Goal: Task Accomplishment & Management: Use online tool/utility

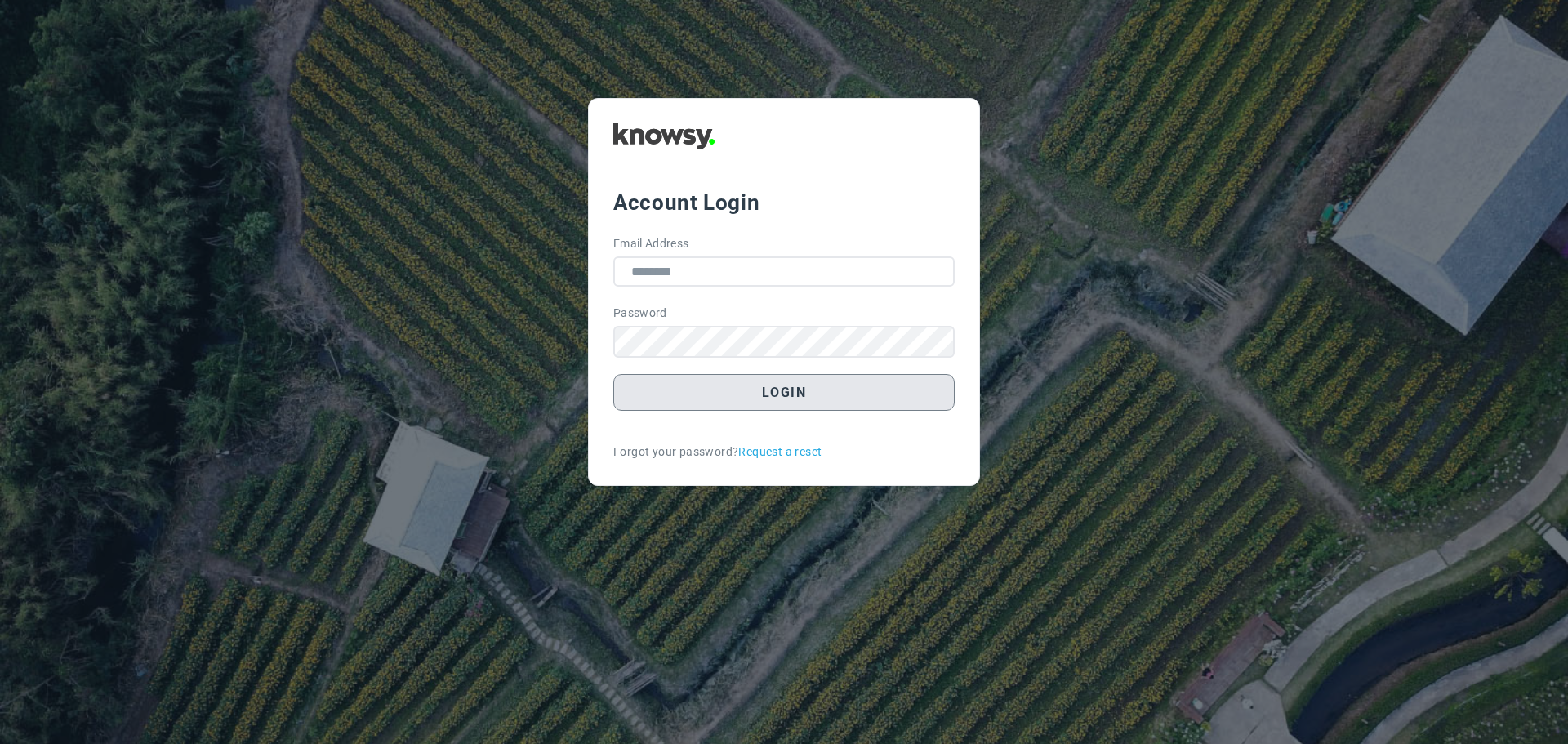
type input "**********"
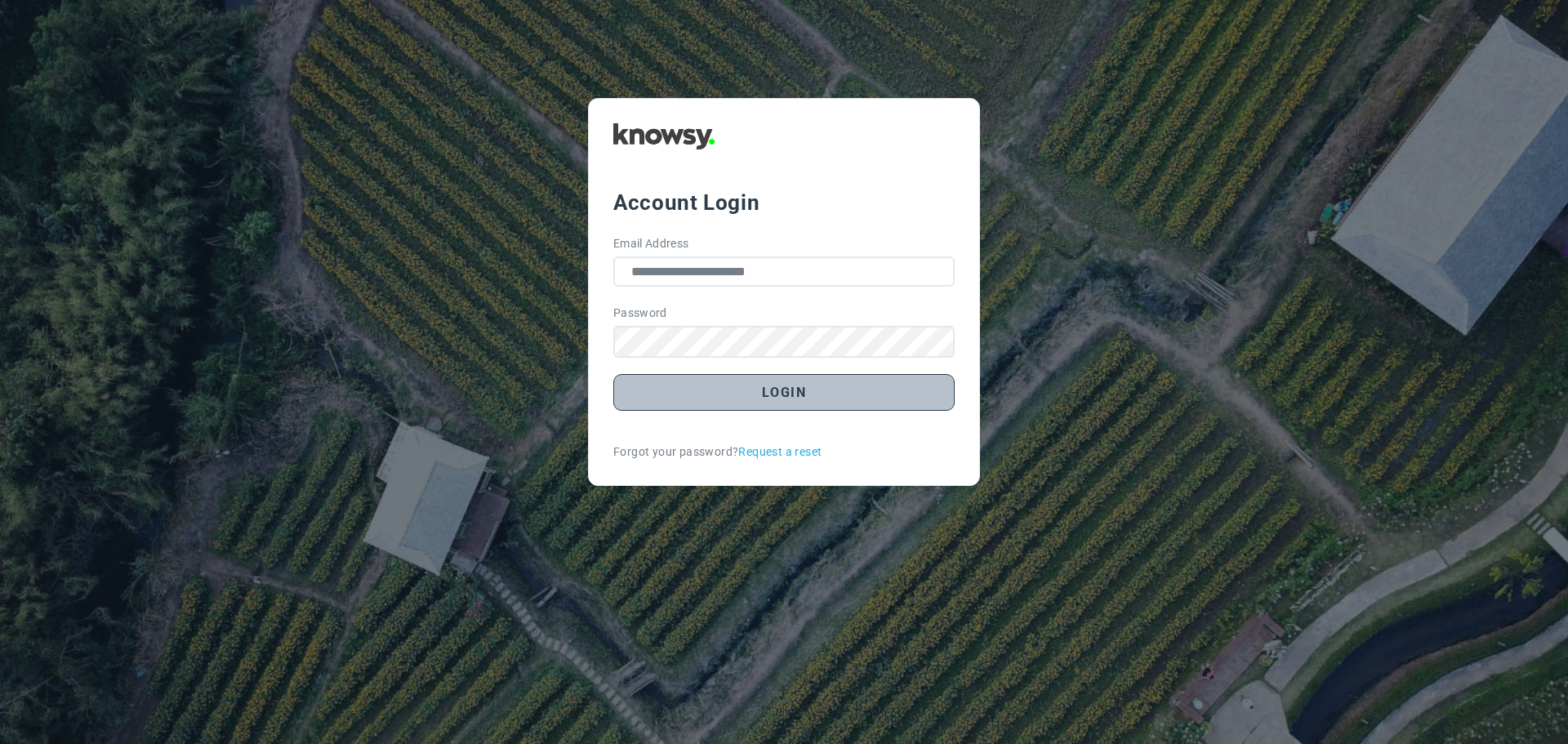
click at [752, 387] on button "Login" at bounding box center [783, 393] width 341 height 37
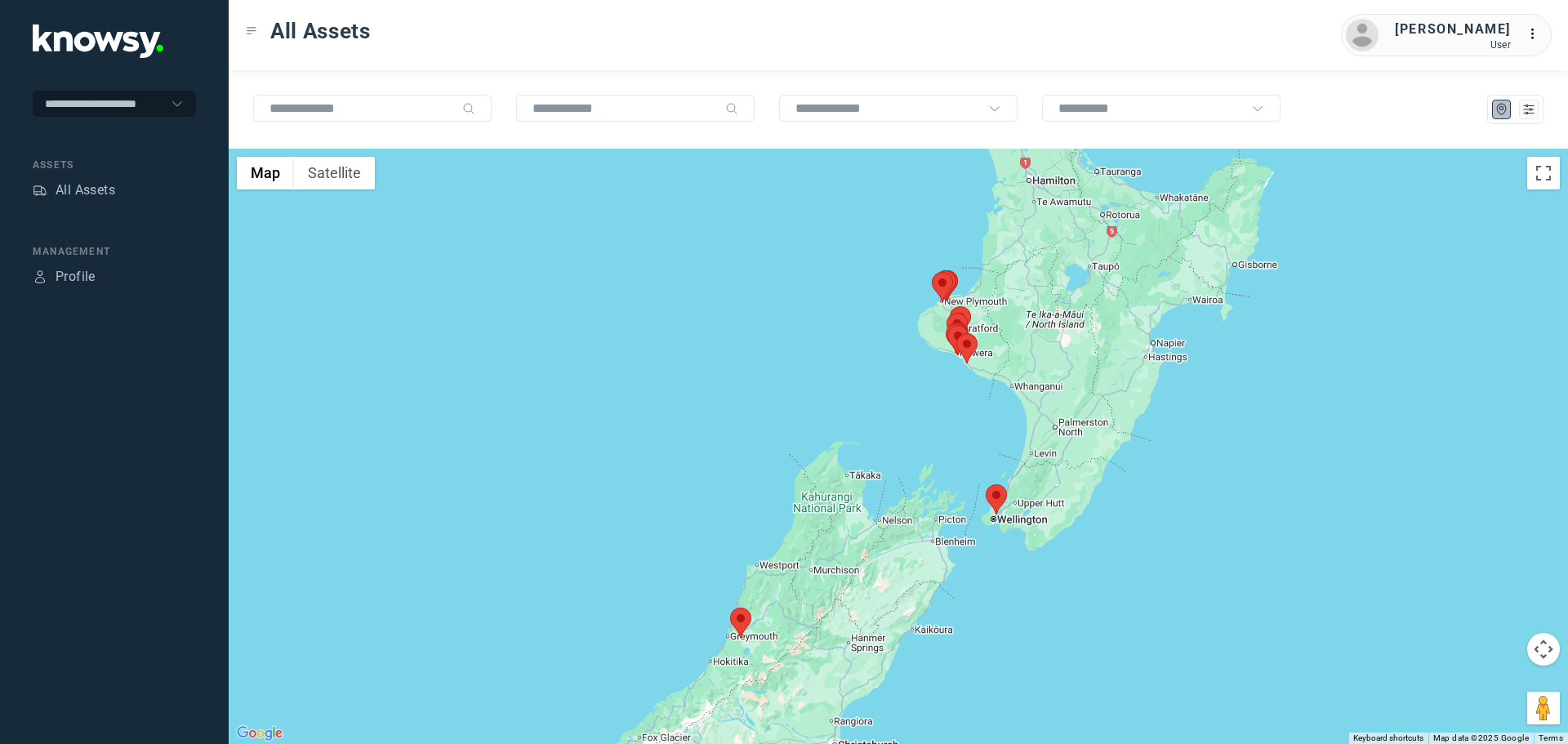
drag, startPoint x: 985, startPoint y: 348, endPoint x: 948, endPoint y: 376, distance: 46.4
click at [948, 376] on div at bounding box center [898, 446] width 1339 height 596
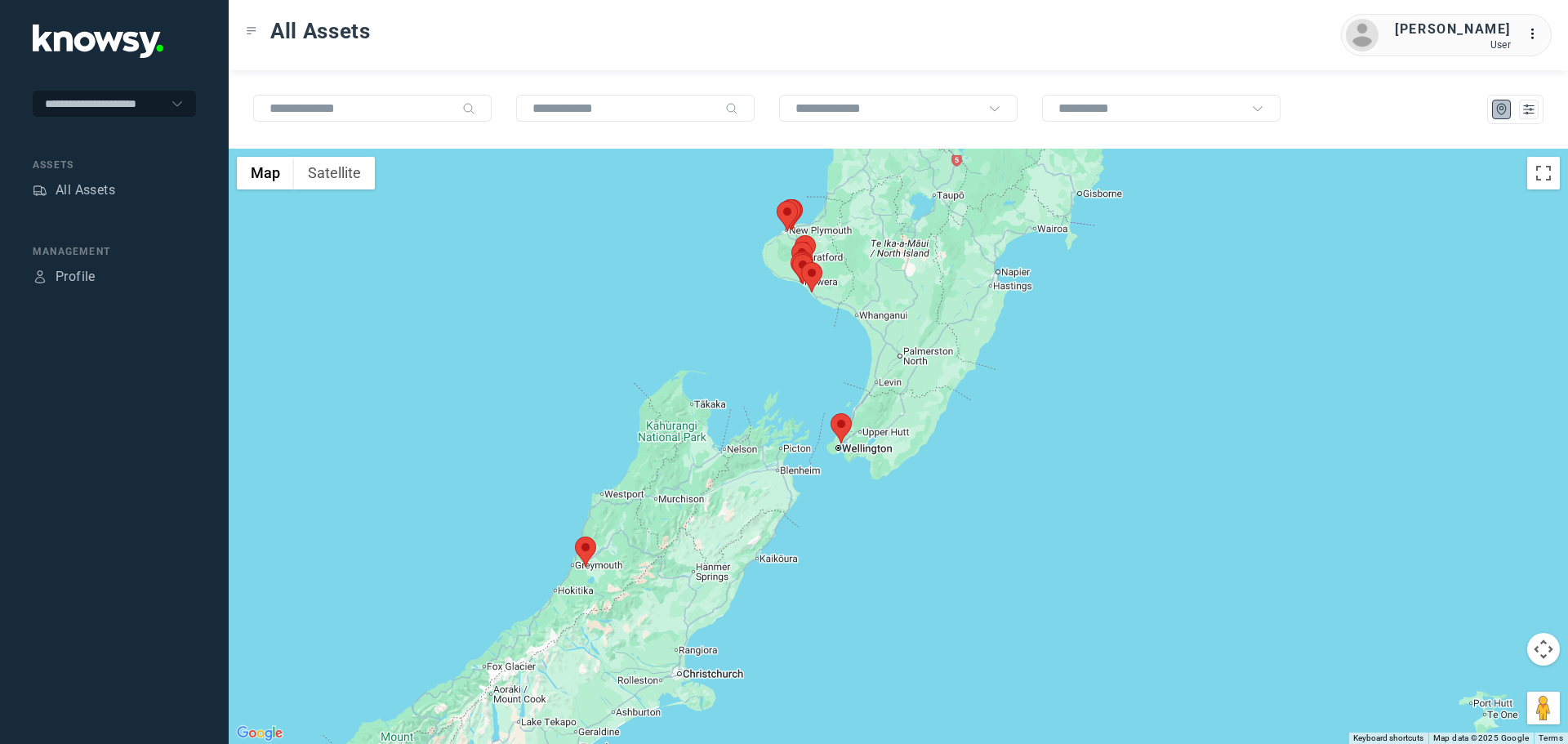
drag, startPoint x: 993, startPoint y: 522, endPoint x: 824, endPoint y: 436, distance: 189.6
click at [828, 443] on div at bounding box center [898, 446] width 1339 height 596
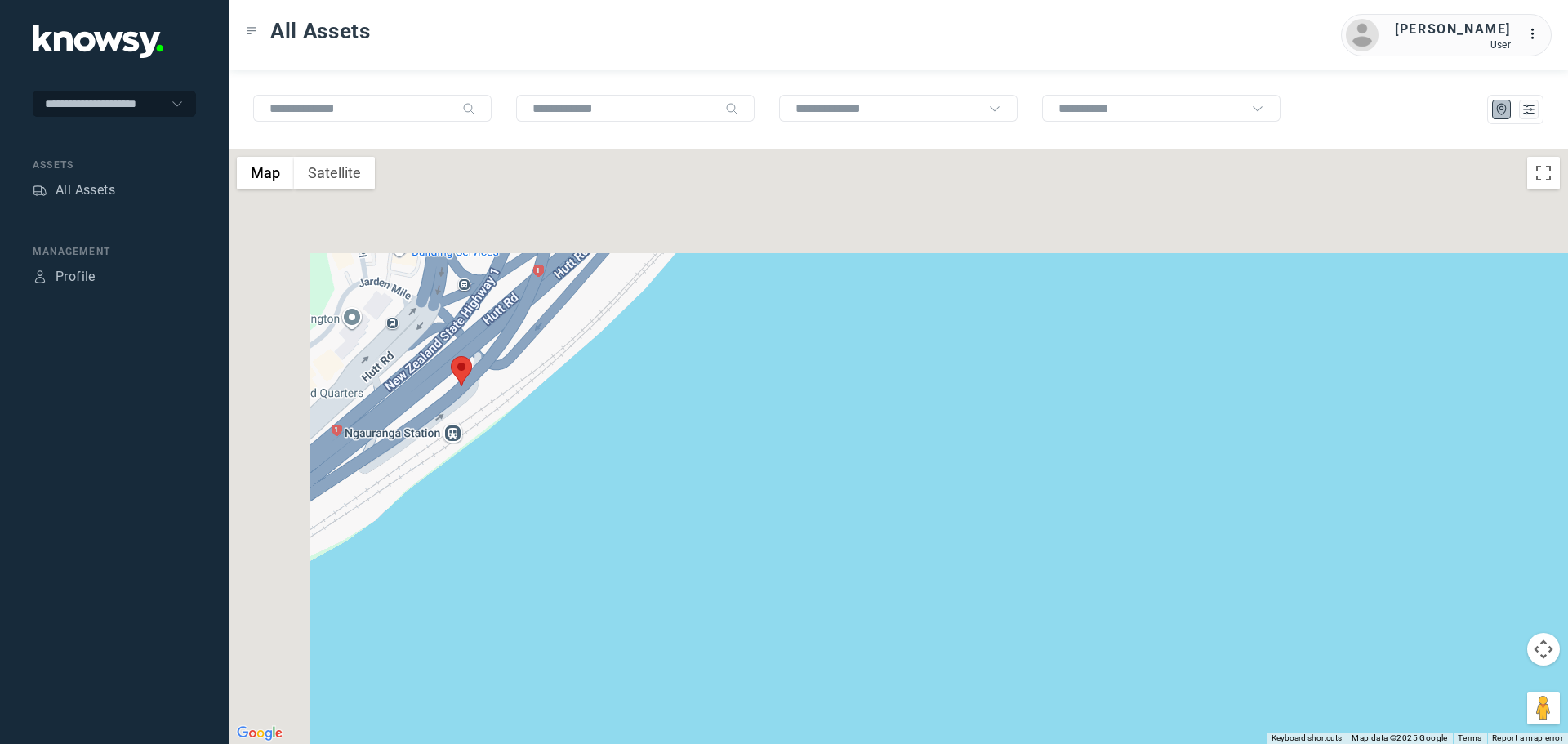
drag, startPoint x: 409, startPoint y: 289, endPoint x: 521, endPoint y: 474, distance: 216.3
click at [521, 474] on div at bounding box center [898, 446] width 1339 height 596
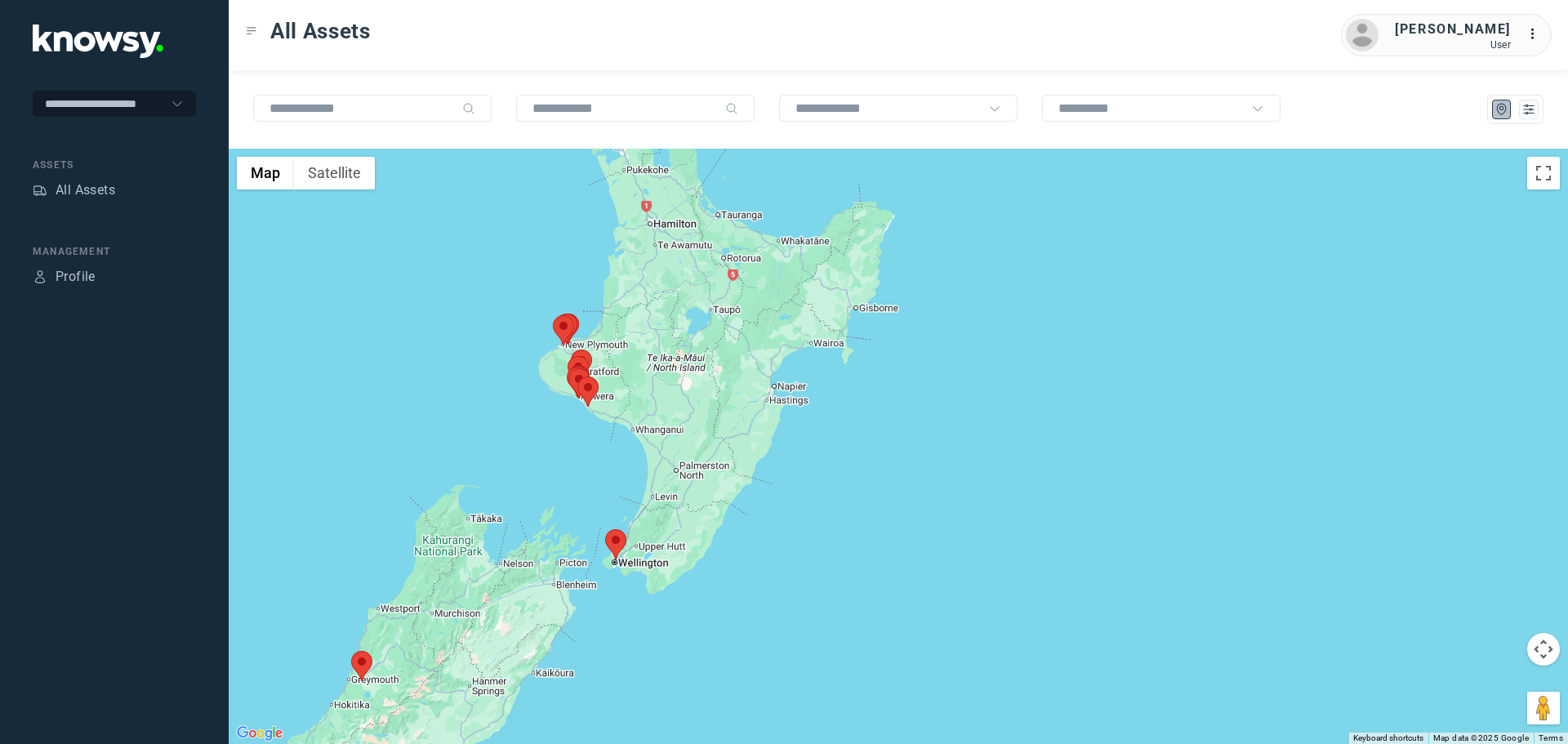
drag, startPoint x: 939, startPoint y: 440, endPoint x: 519, endPoint y: 498, distance: 424.0
click at [525, 505] on div at bounding box center [898, 446] width 1339 height 596
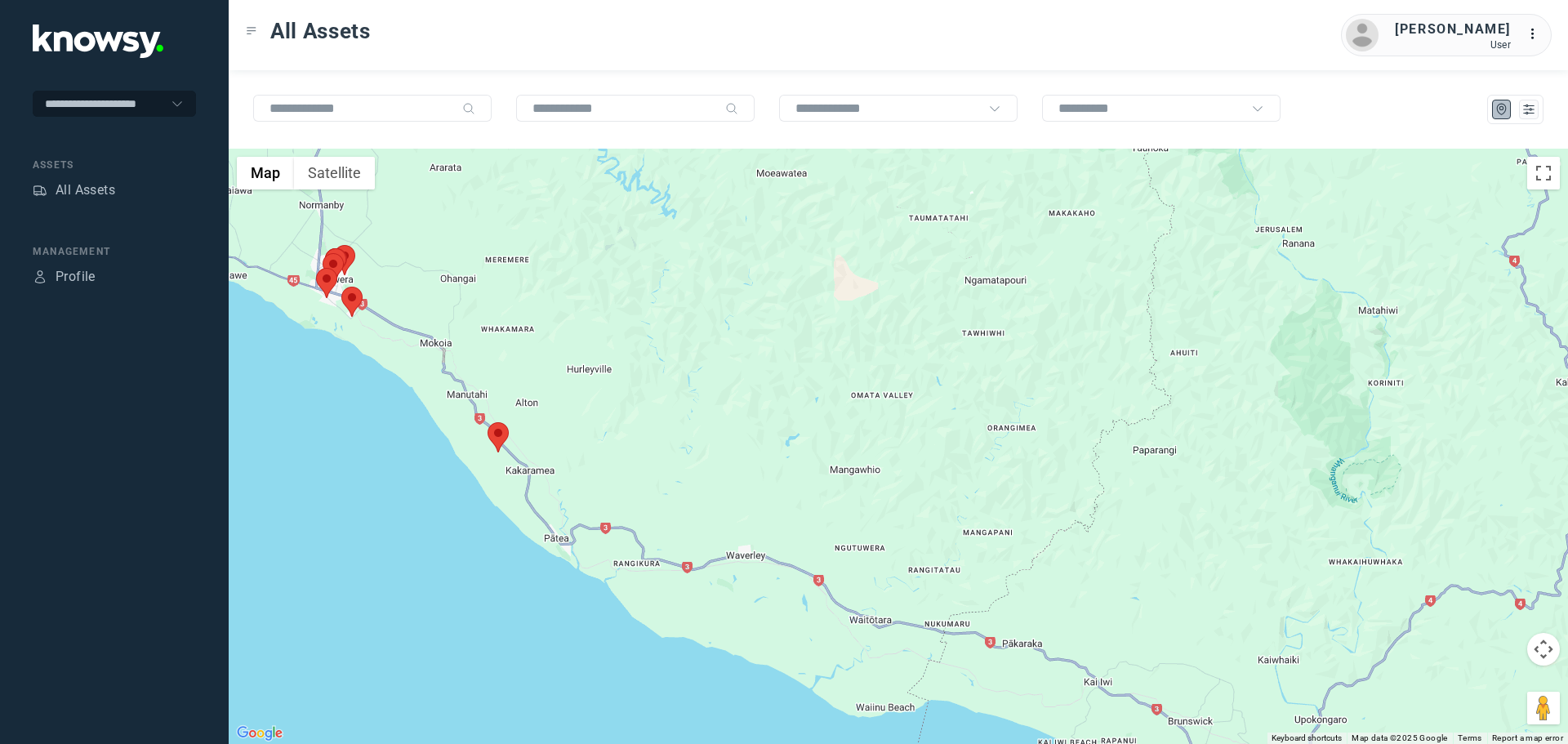
click at [488, 423] on area at bounding box center [488, 423] width 0 height 0
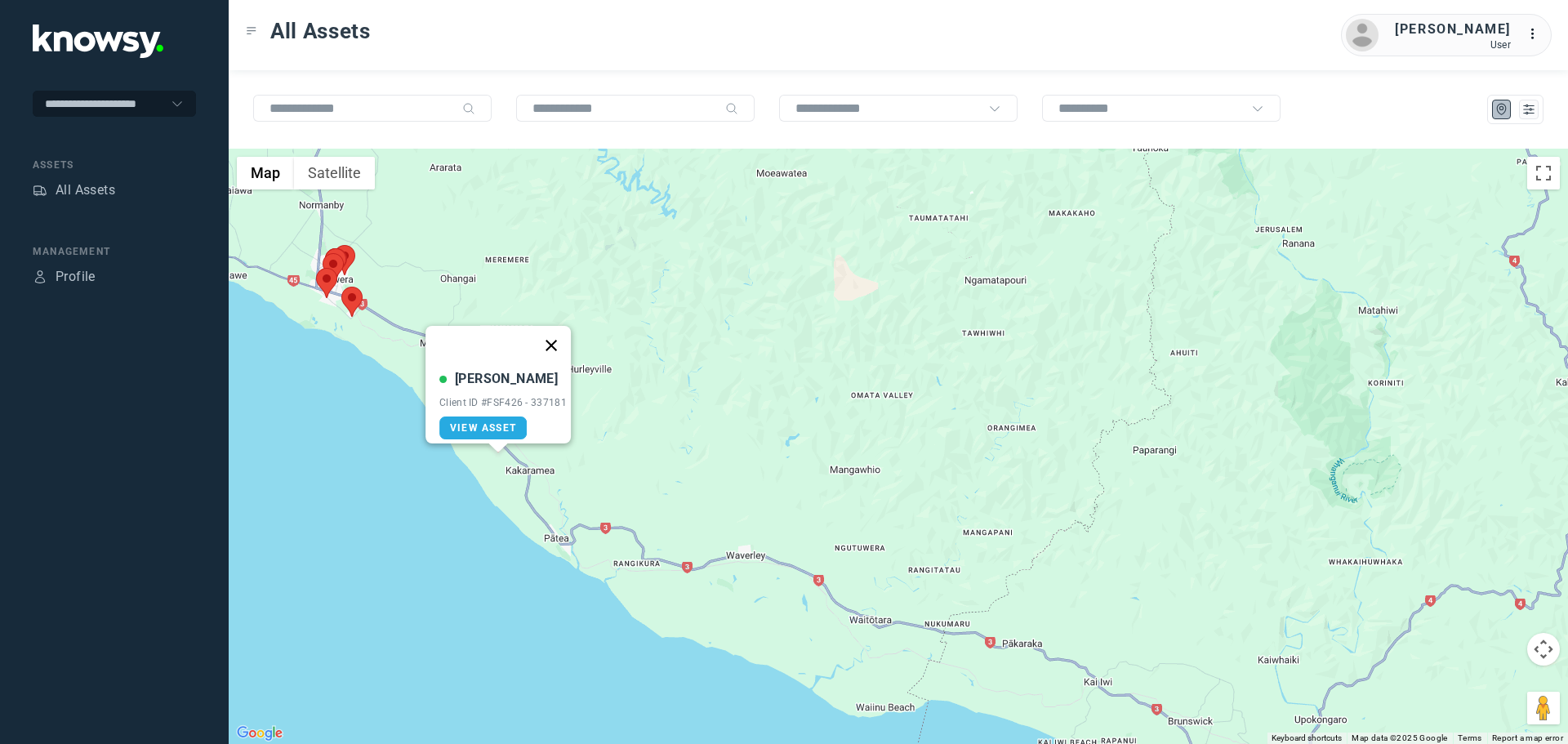
click at [563, 332] on button "Close" at bounding box center [551, 346] width 39 height 39
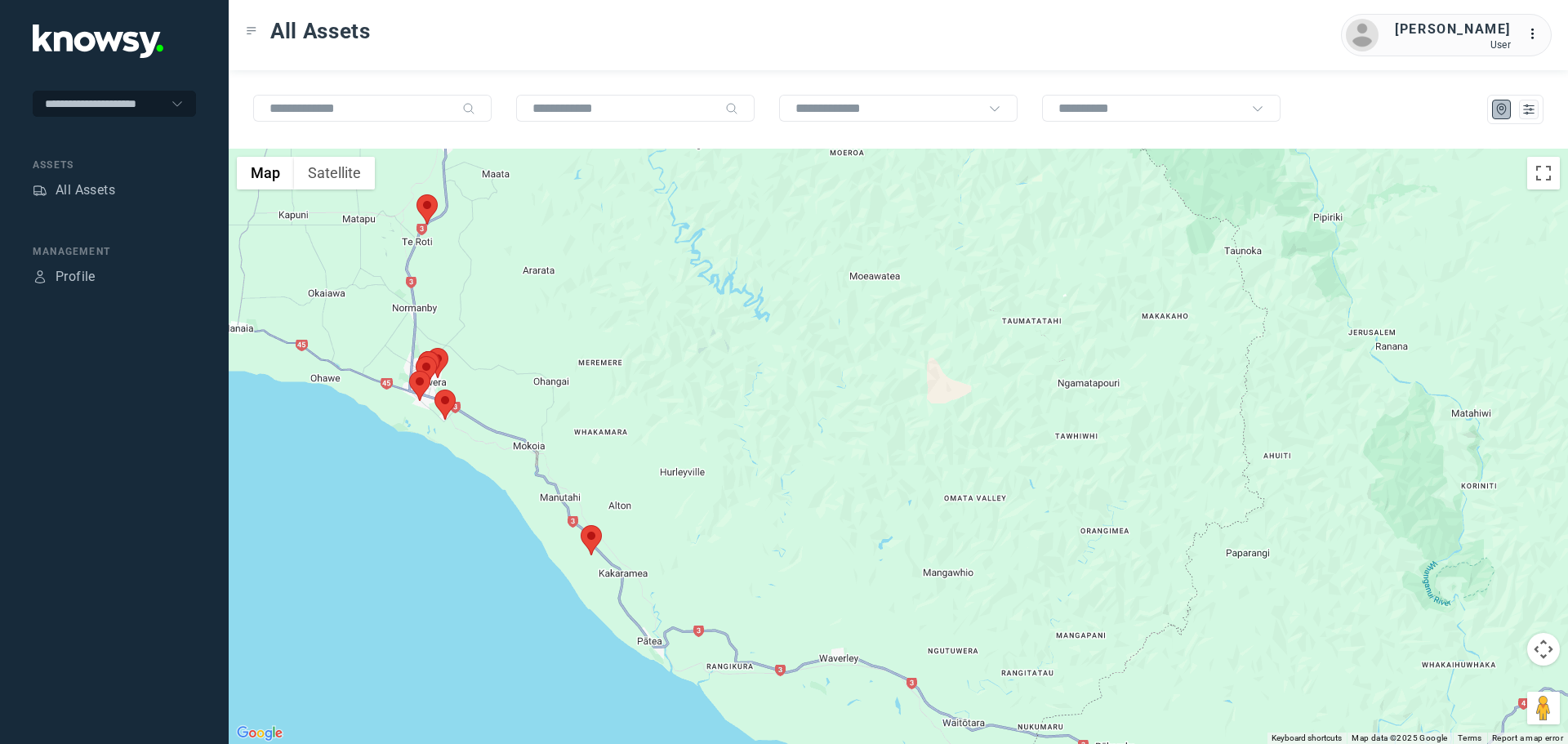
drag, startPoint x: 423, startPoint y: 327, endPoint x: 531, endPoint y: 446, distance: 160.7
click at [531, 446] on div at bounding box center [898, 446] width 1339 height 596
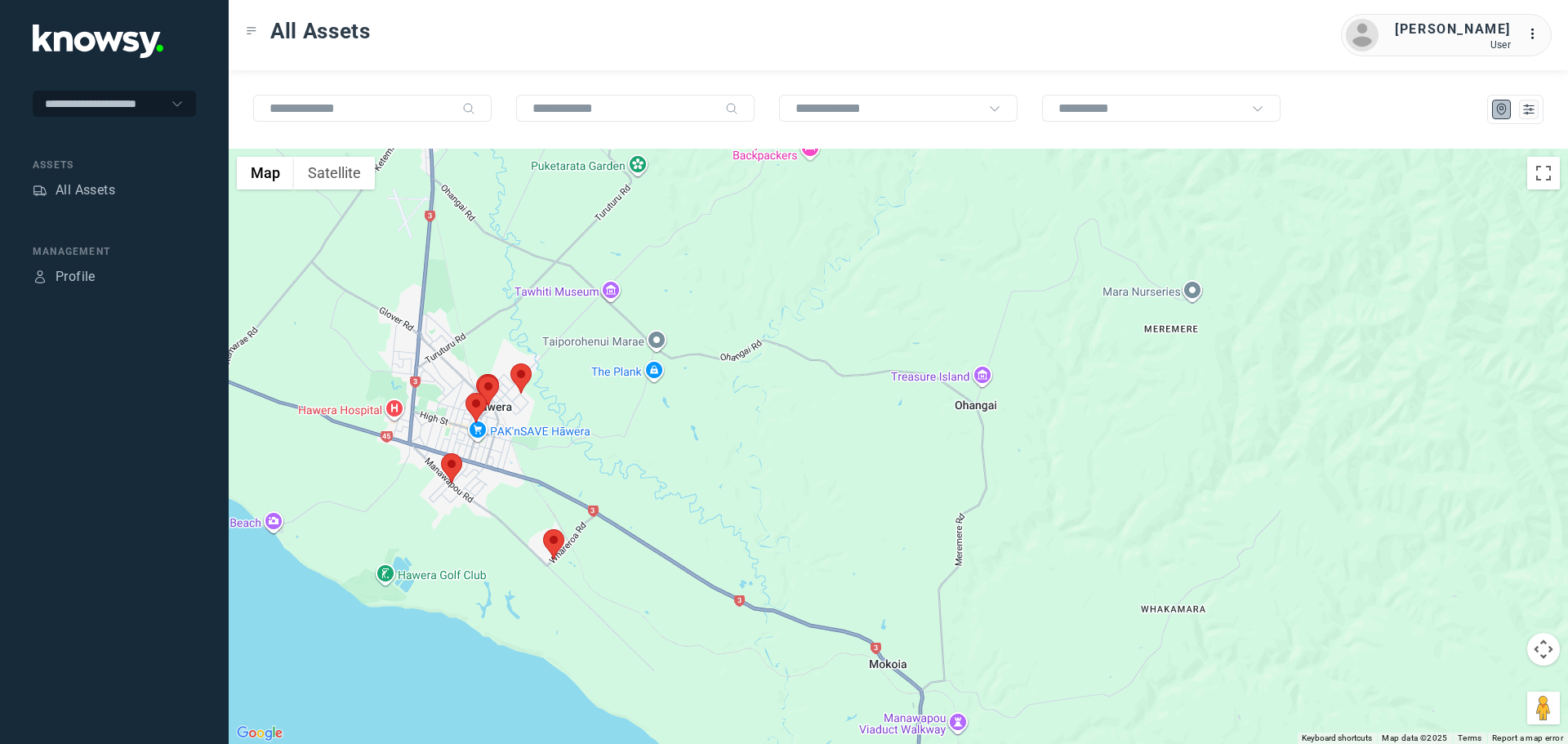
drag, startPoint x: 446, startPoint y: 389, endPoint x: 504, endPoint y: 465, distance: 95.6
click at [502, 465] on div at bounding box center [898, 446] width 1339 height 596
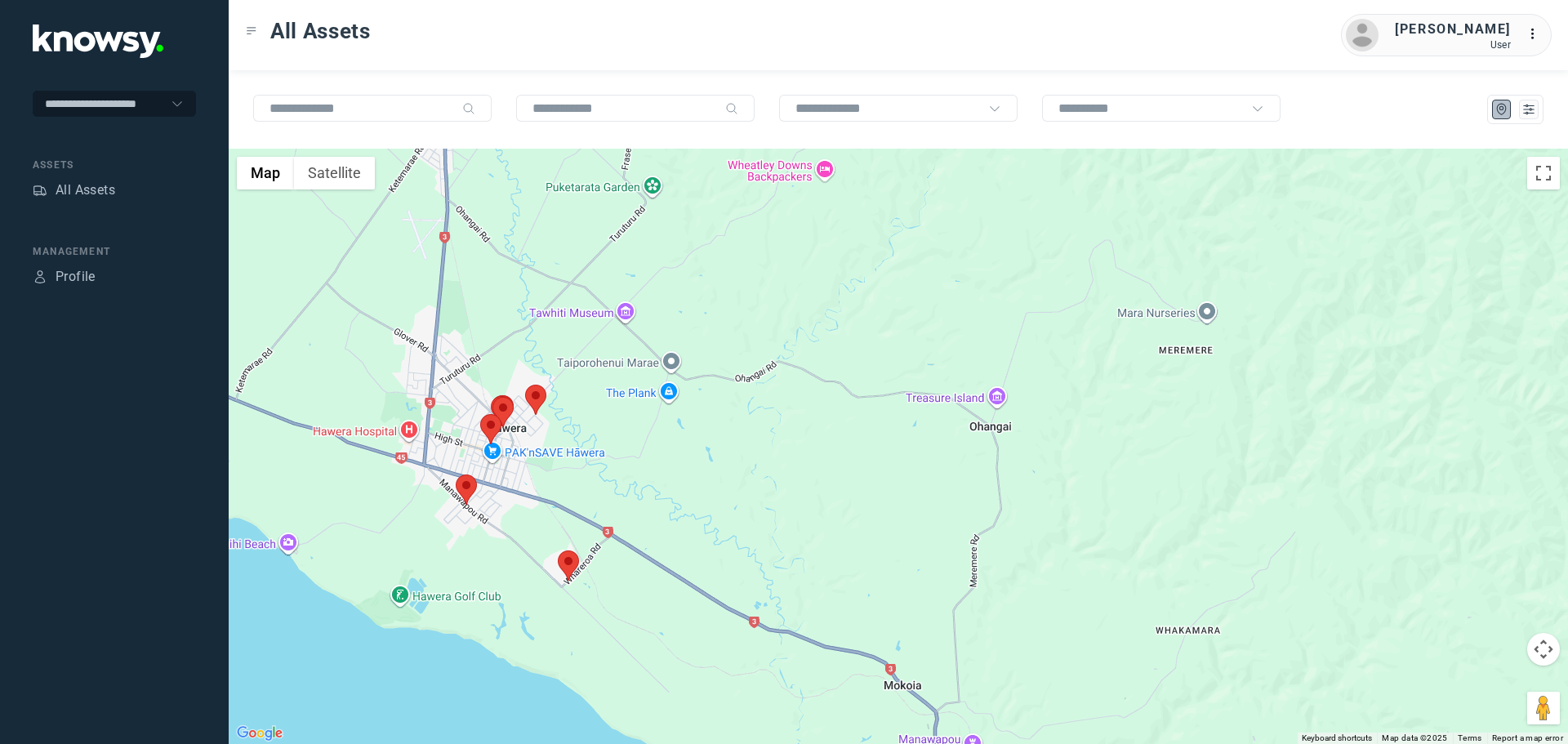
click at [558, 551] on area at bounding box center [558, 551] width 0 height 0
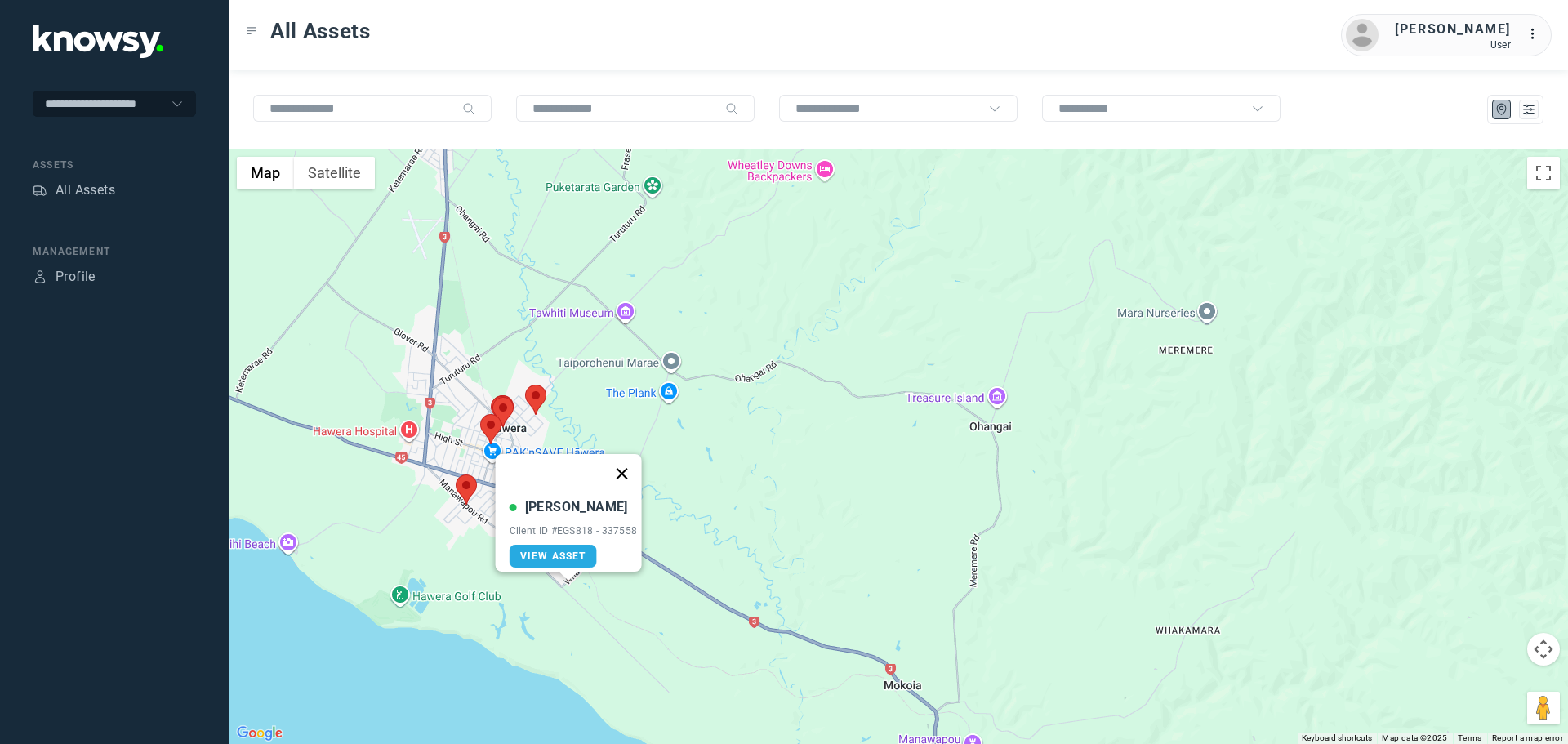
click at [636, 454] on button "Close" at bounding box center [621, 474] width 39 height 39
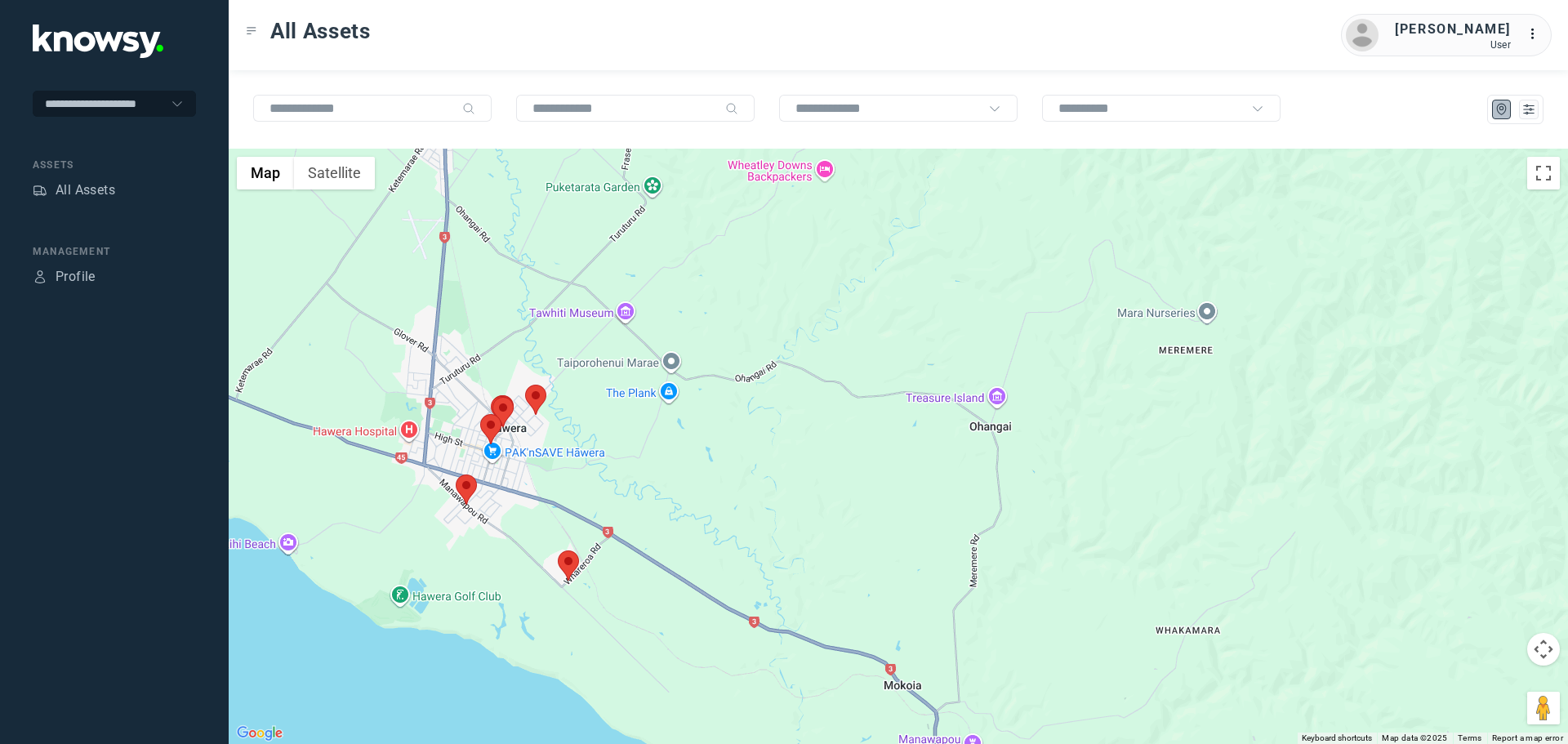
click at [456, 475] on area at bounding box center [456, 475] width 0 height 0
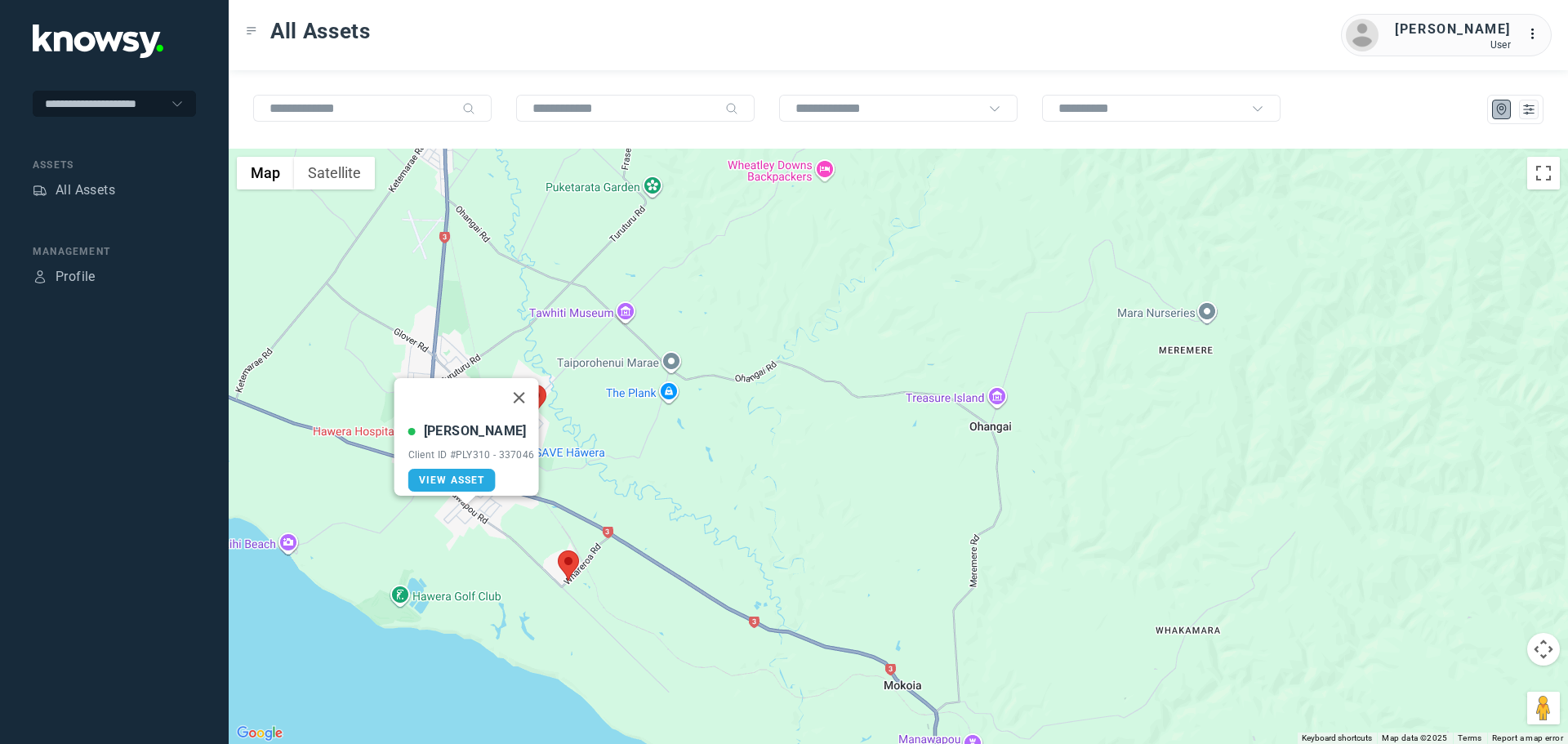
drag, startPoint x: 520, startPoint y: 384, endPoint x: 497, endPoint y: 423, distance: 45.3
click at [520, 384] on button "Close" at bounding box center [518, 398] width 39 height 39
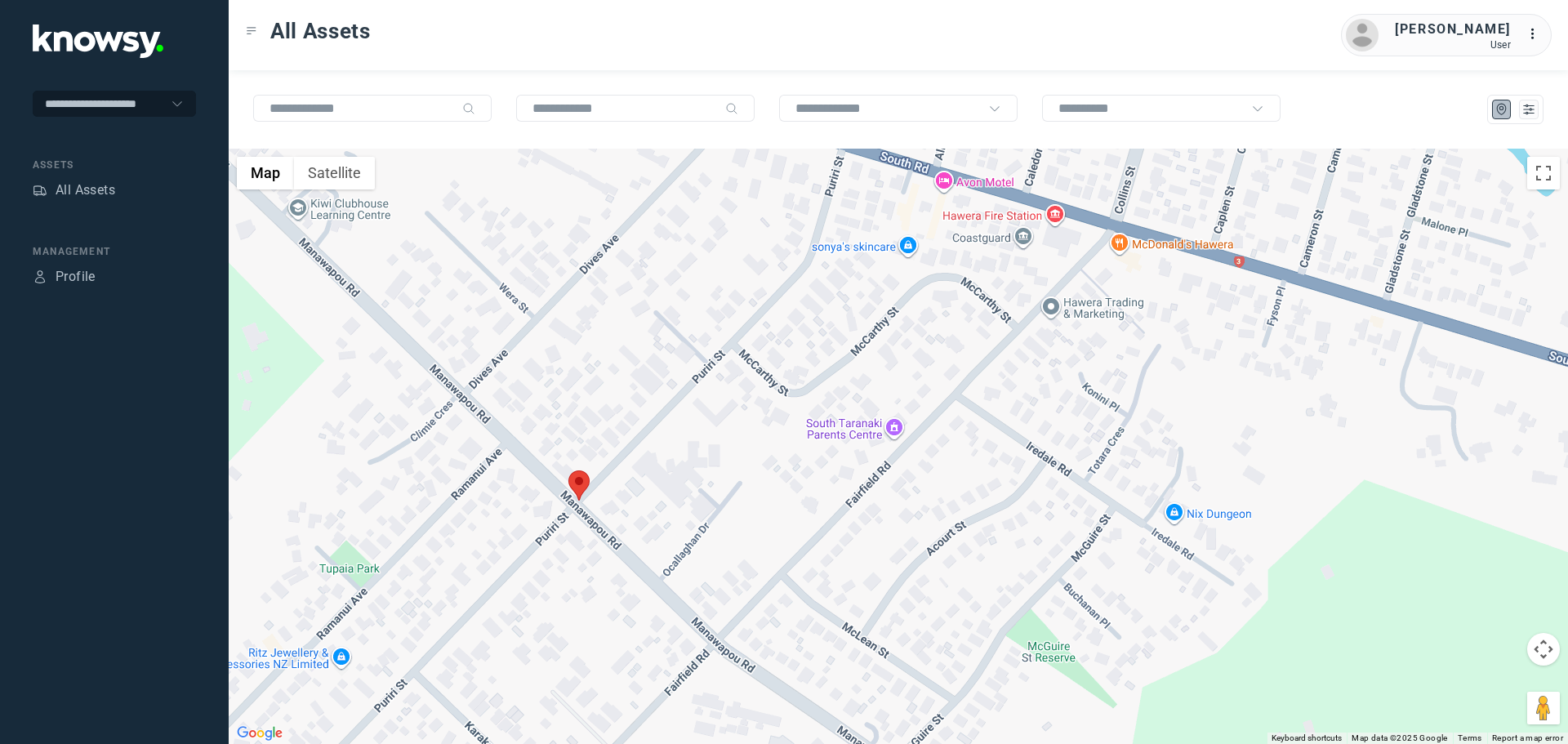
drag, startPoint x: 825, startPoint y: 314, endPoint x: 732, endPoint y: 452, distance: 166.4
click at [743, 451] on div "To navigate, press the arrow keys." at bounding box center [898, 446] width 1339 height 596
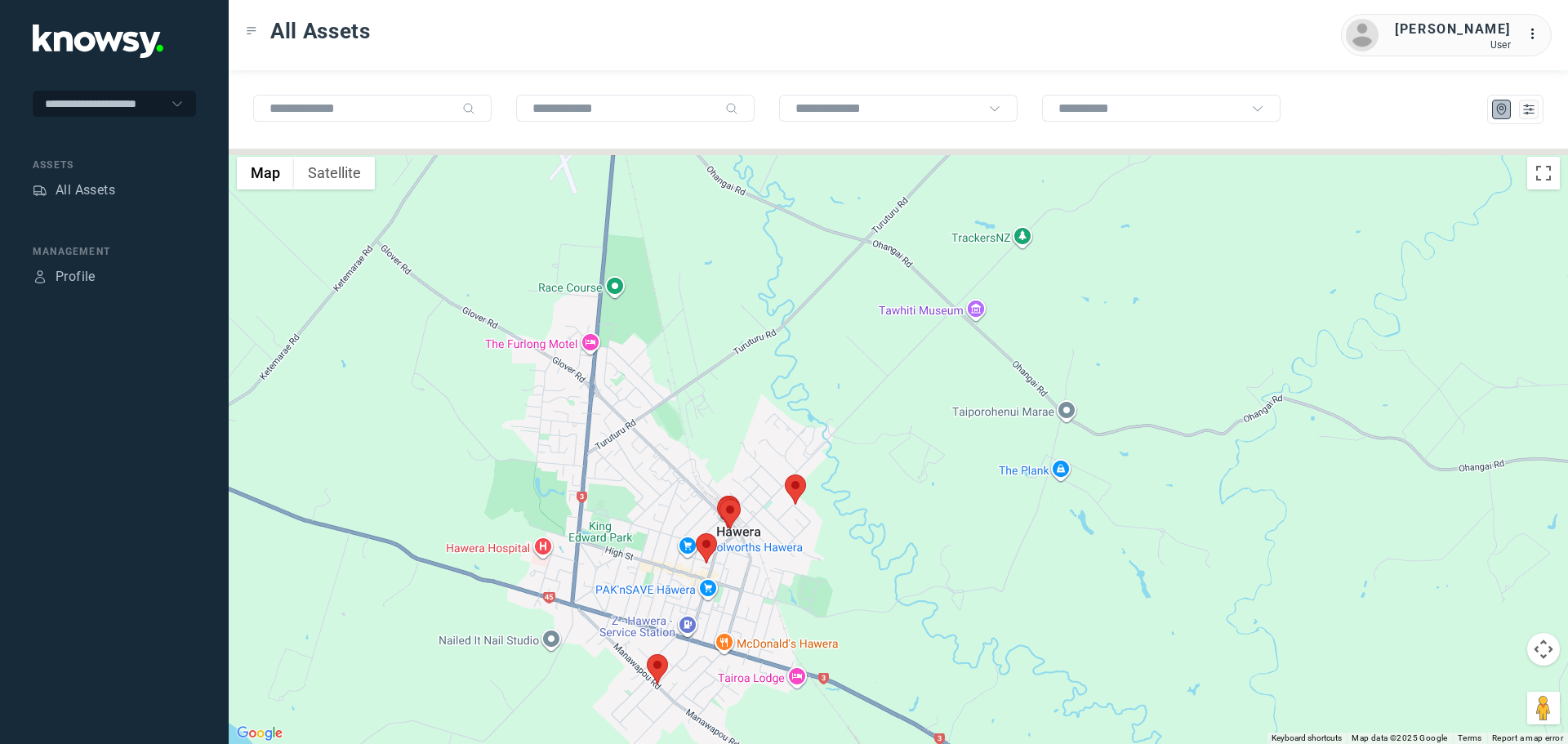
drag, startPoint x: 783, startPoint y: 309, endPoint x: 737, endPoint y: 540, distance: 235.5
click at [742, 539] on div at bounding box center [898, 446] width 1339 height 596
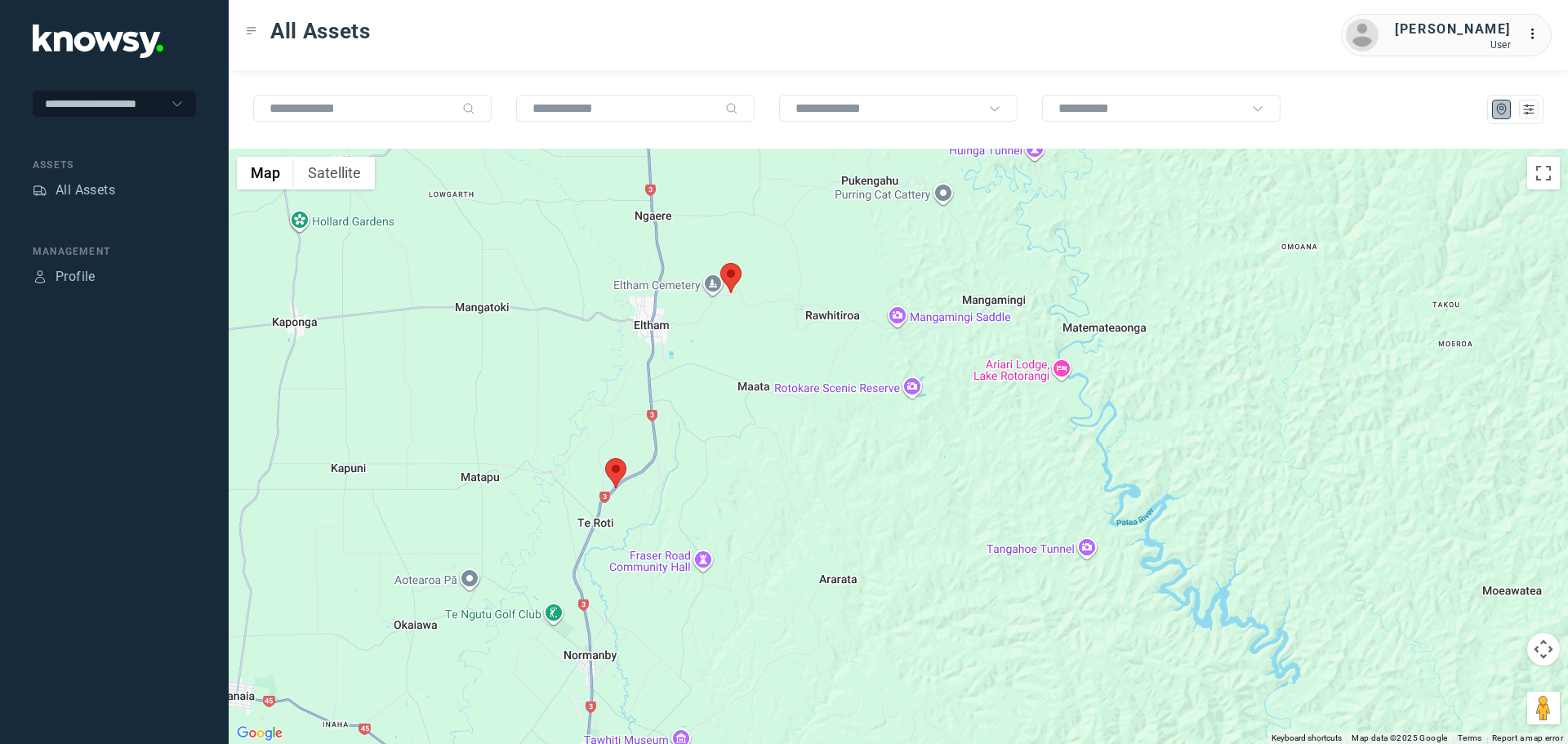
drag, startPoint x: 645, startPoint y: 214, endPoint x: 583, endPoint y: 628, distance: 418.6
click at [583, 628] on div at bounding box center [898, 446] width 1339 height 596
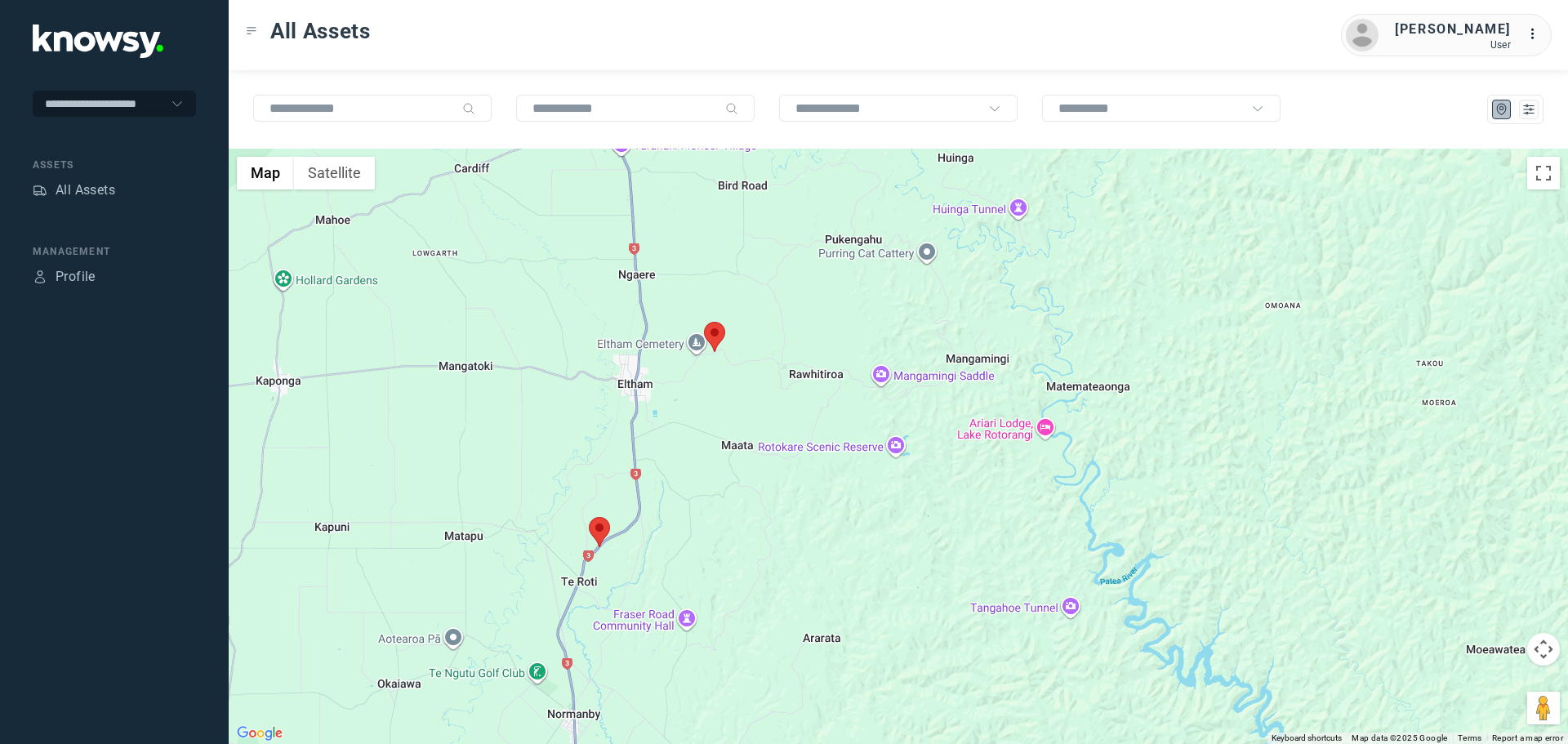
click at [589, 517] on area at bounding box center [589, 517] width 0 height 0
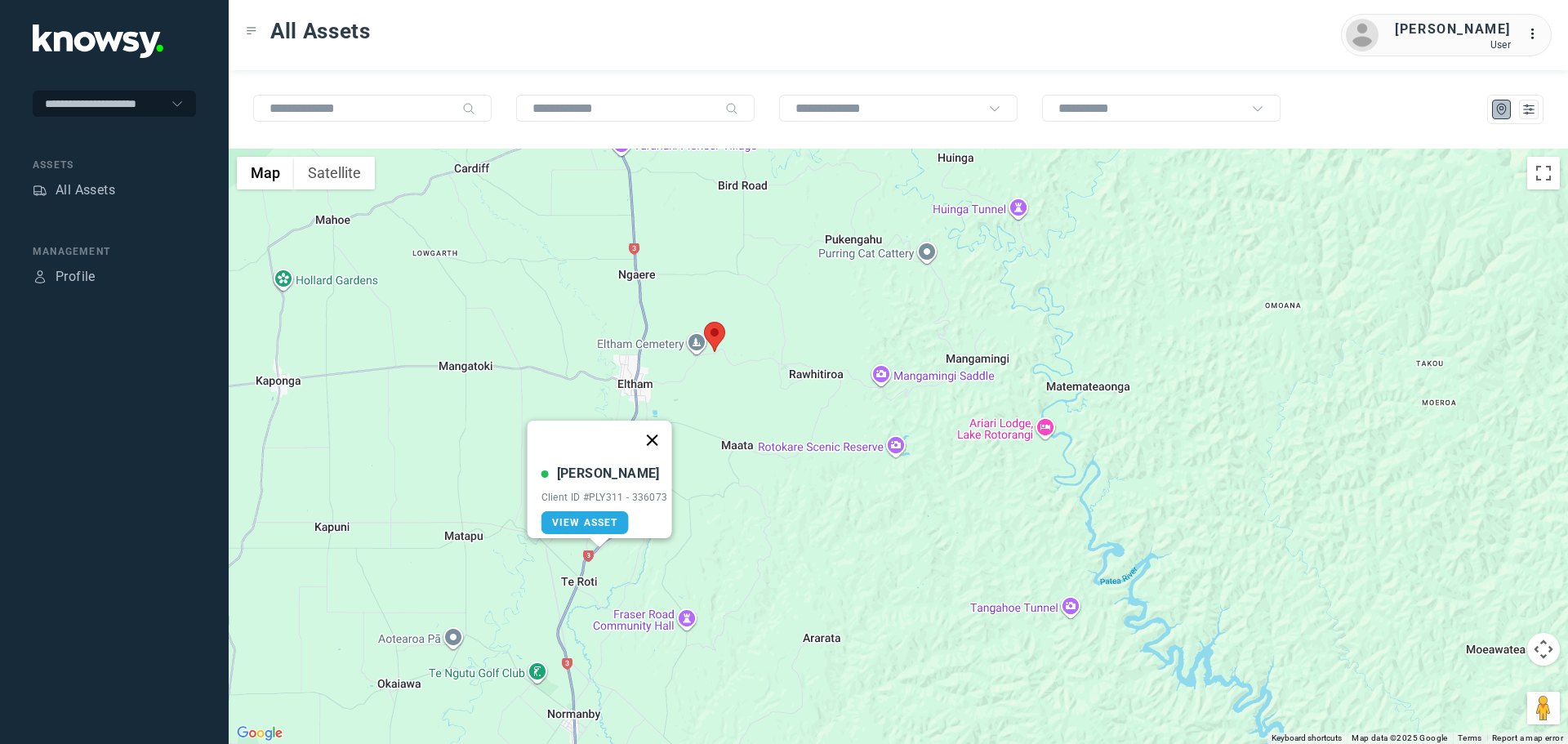
click at [659, 427] on button "Close" at bounding box center [651, 440] width 39 height 39
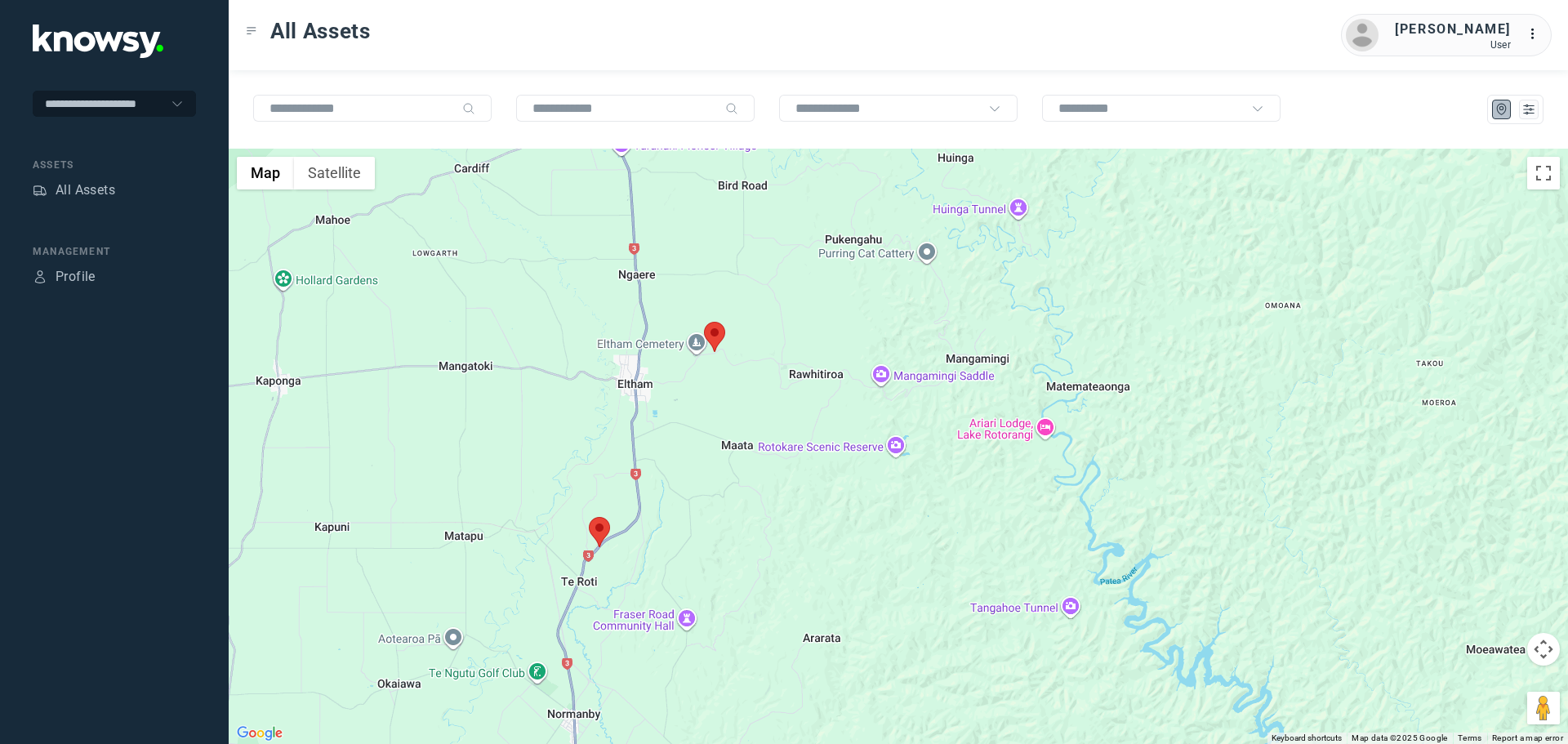
click at [704, 321] on area at bounding box center [704, 321] width 0 height 0
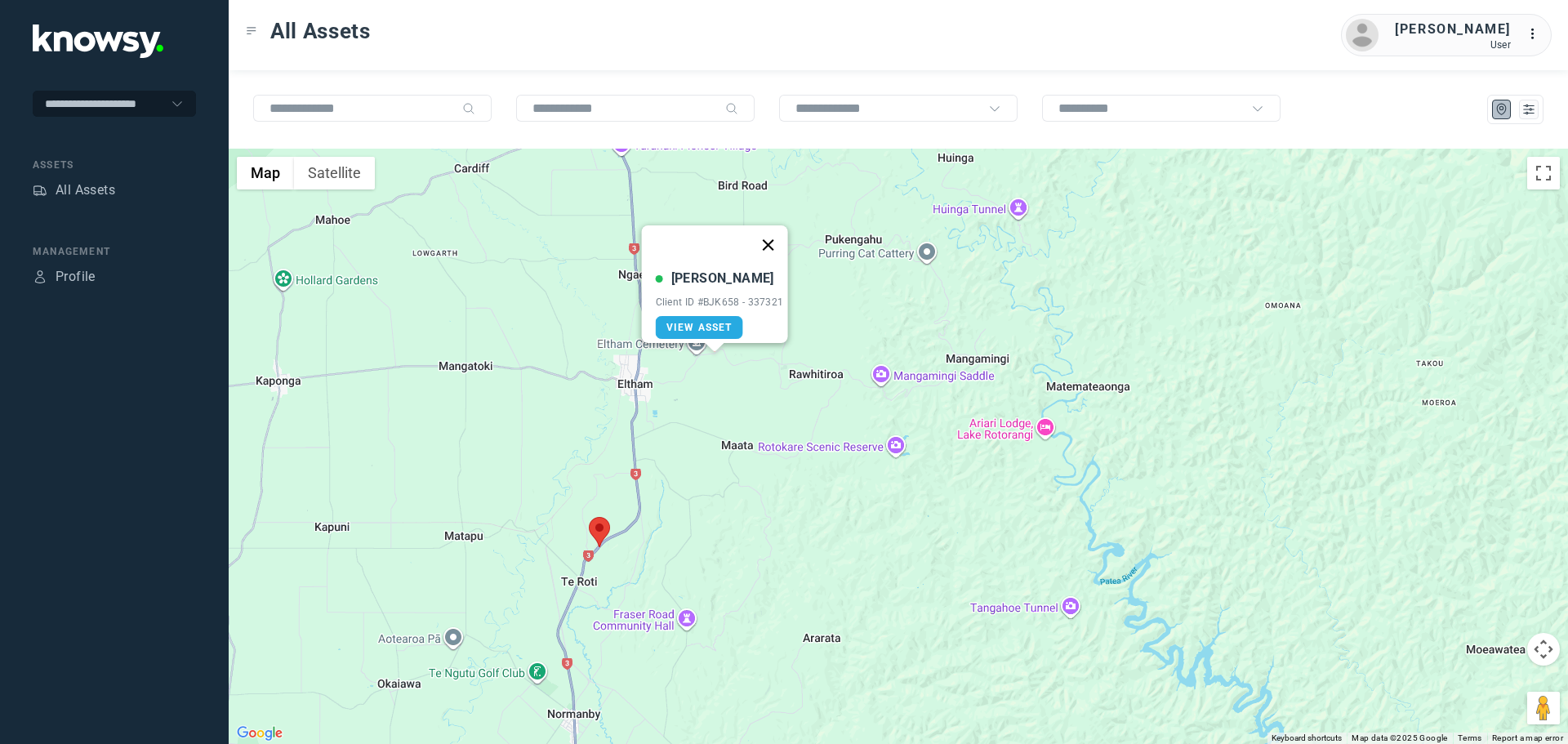
click at [780, 235] on button "Close" at bounding box center [767, 244] width 39 height 39
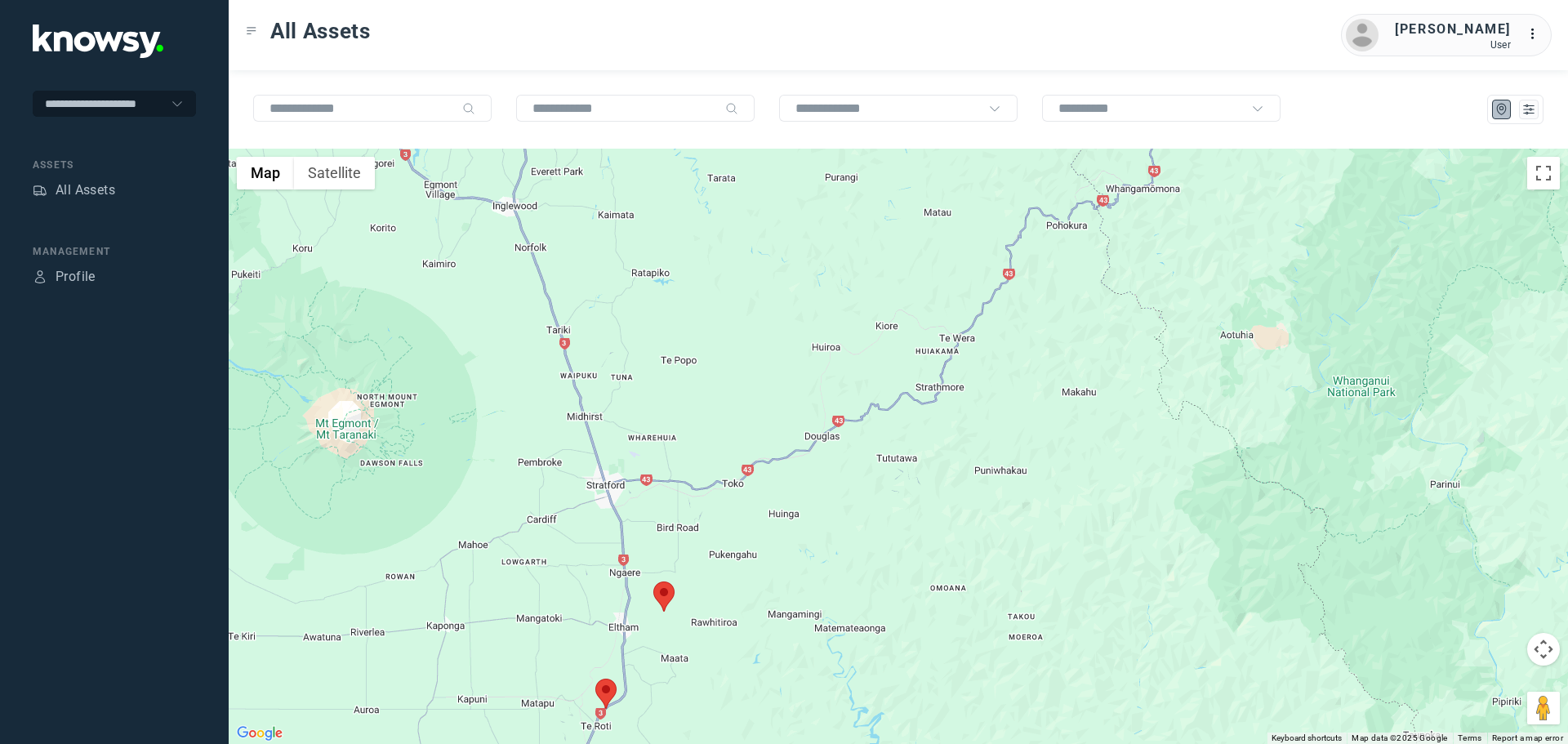
drag, startPoint x: 652, startPoint y: 284, endPoint x: 625, endPoint y: 532, distance: 249.5
click at [633, 569] on div at bounding box center [898, 446] width 1339 height 596
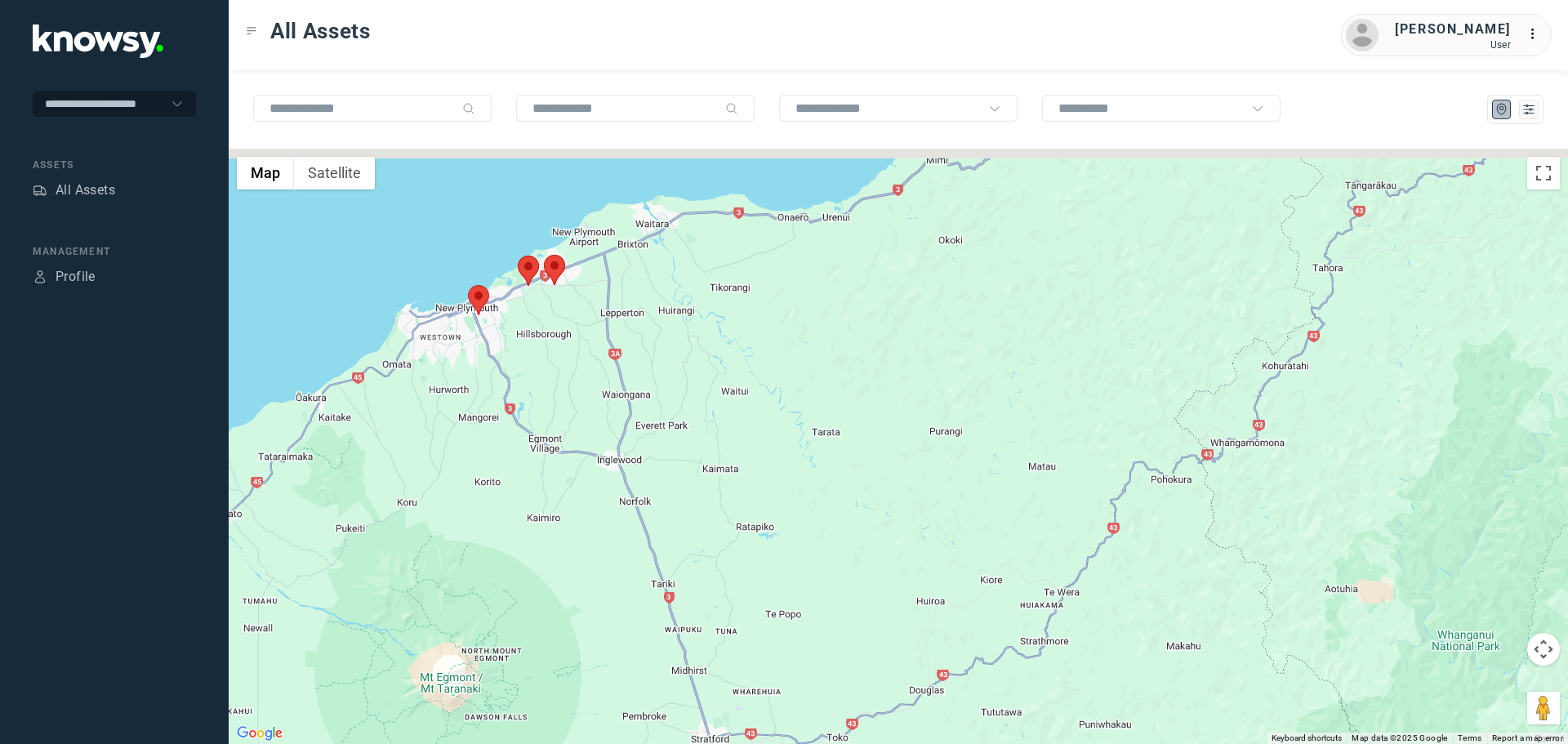
drag, startPoint x: 544, startPoint y: 253, endPoint x: 650, endPoint y: 495, distance: 264.2
click at [650, 495] on div at bounding box center [898, 446] width 1339 height 596
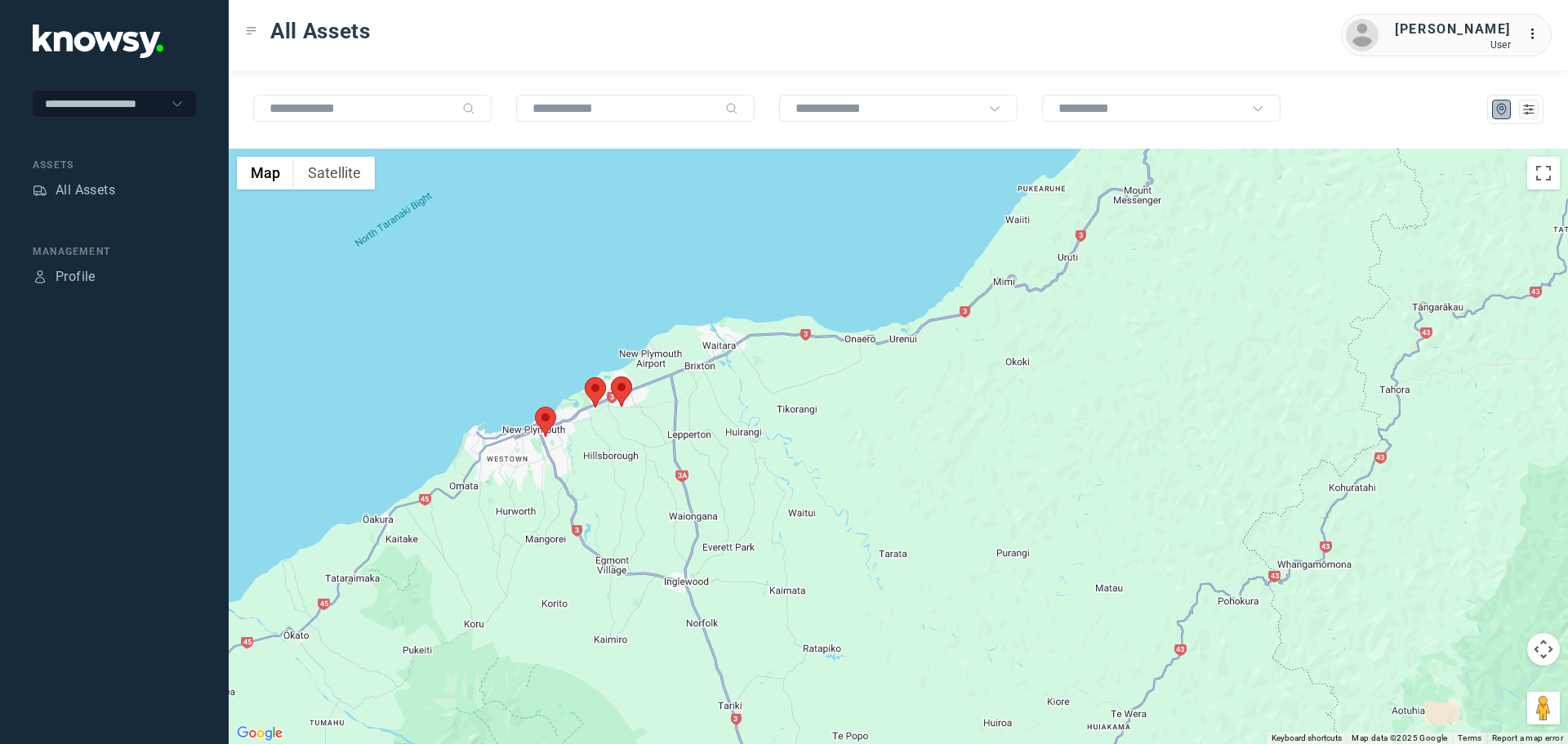
drag, startPoint x: 544, startPoint y: 353, endPoint x: 616, endPoint y: 443, distance: 115.3
click at [613, 443] on div at bounding box center [898, 446] width 1339 height 596
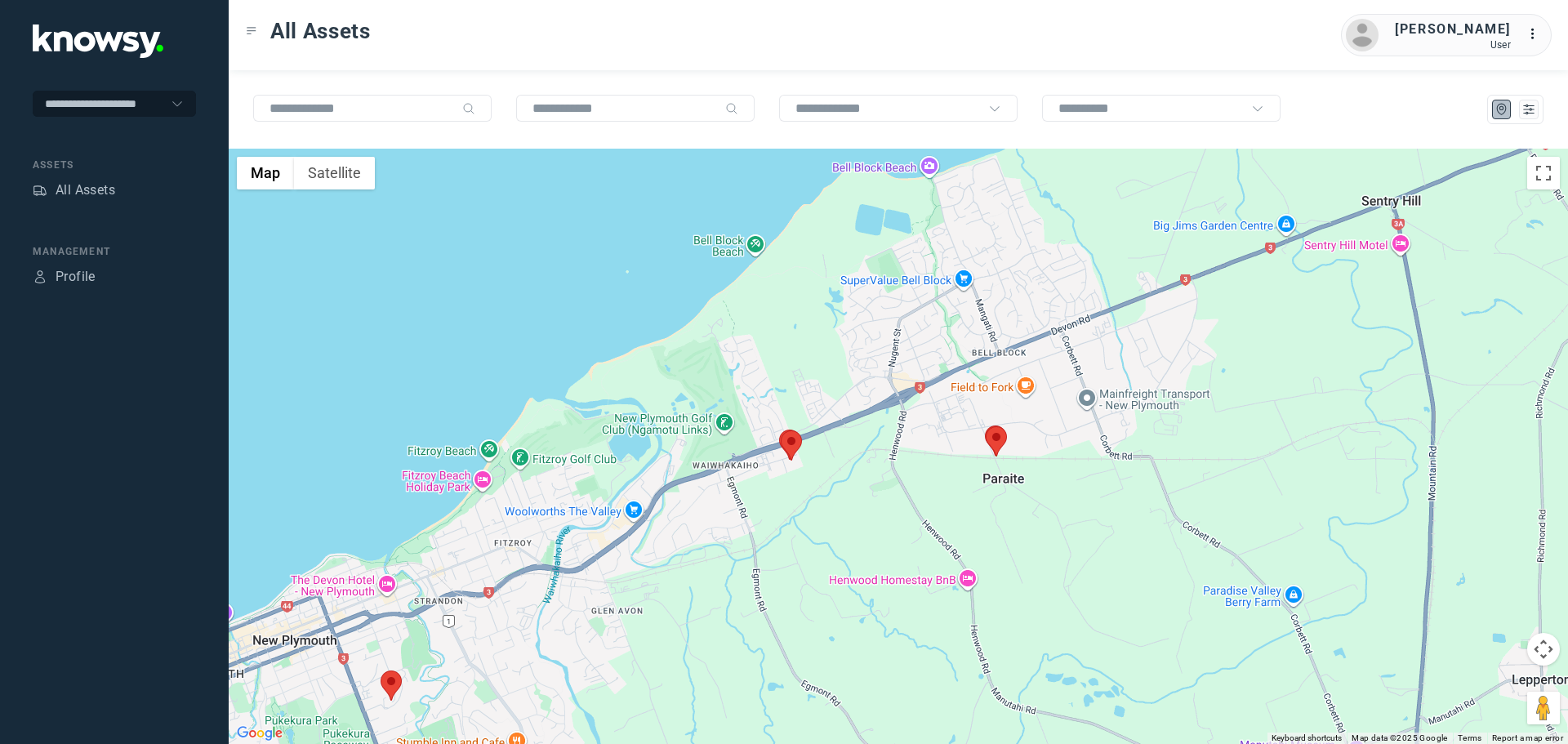
click at [780, 430] on area at bounding box center [780, 430] width 0 height 0
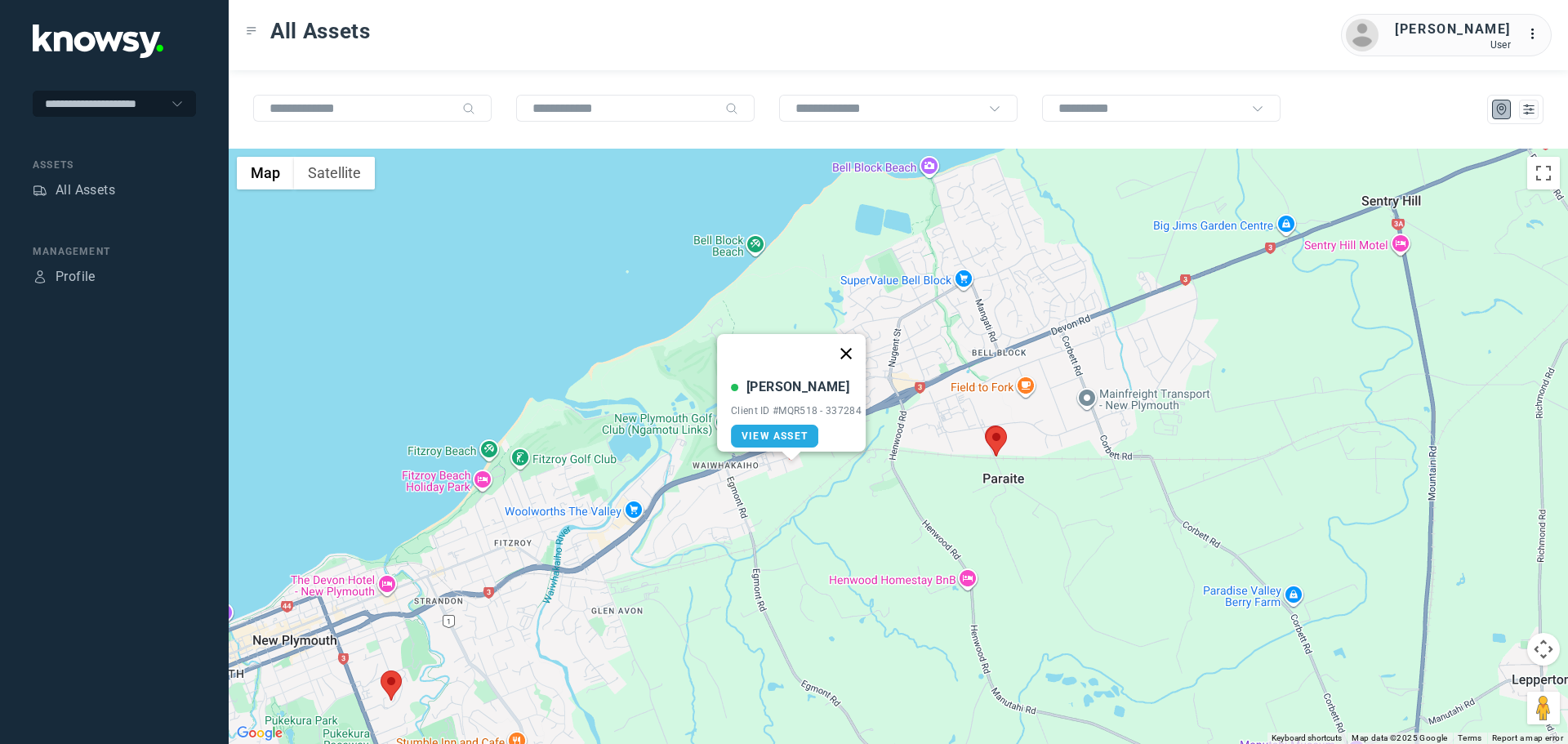
click at [853, 341] on button "Close" at bounding box center [846, 353] width 39 height 39
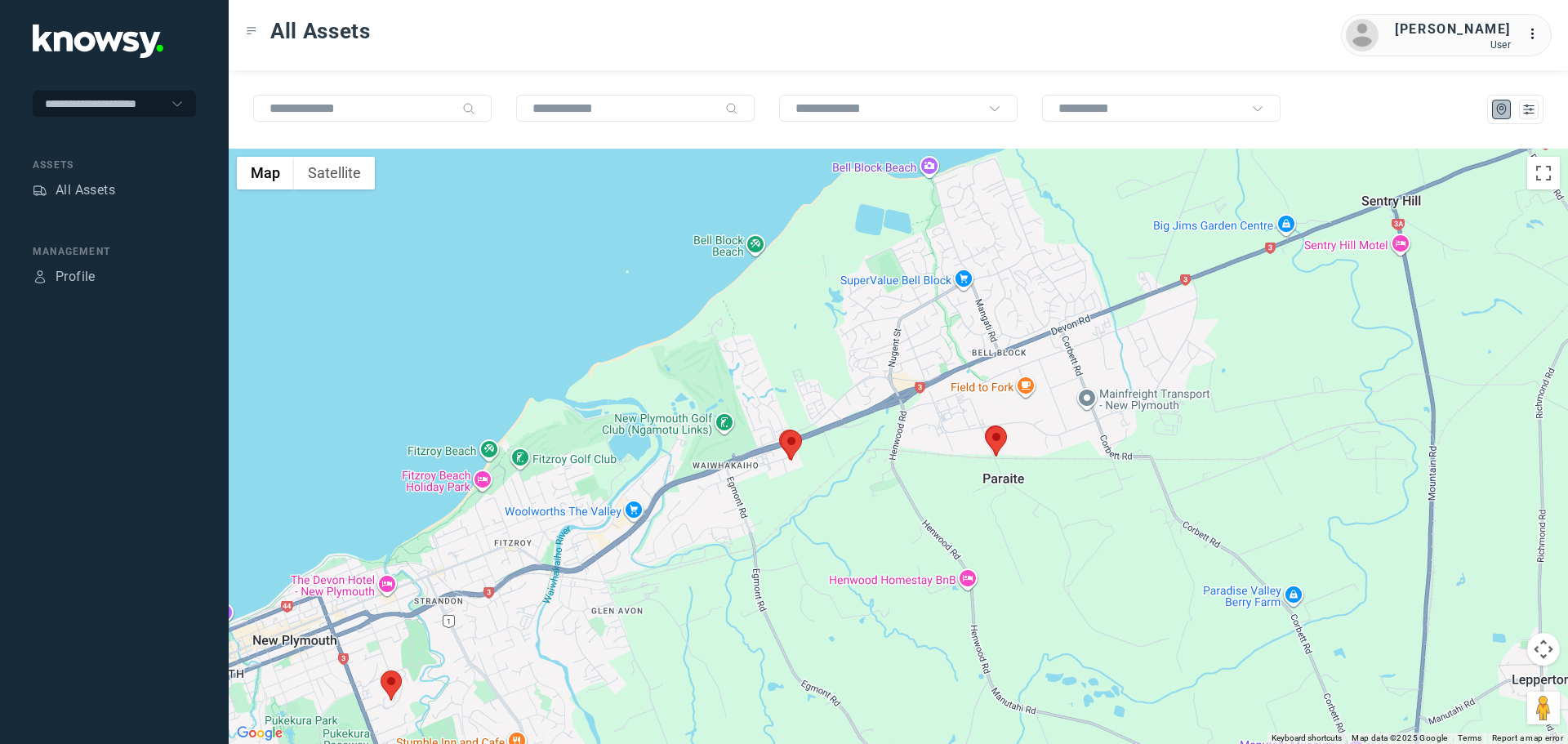
click at [985, 426] on area at bounding box center [985, 426] width 0 height 0
click at [1060, 340] on button "Close" at bounding box center [1049, 349] width 39 height 39
